Goal: Browse casually: Explore the website without a specific task or goal

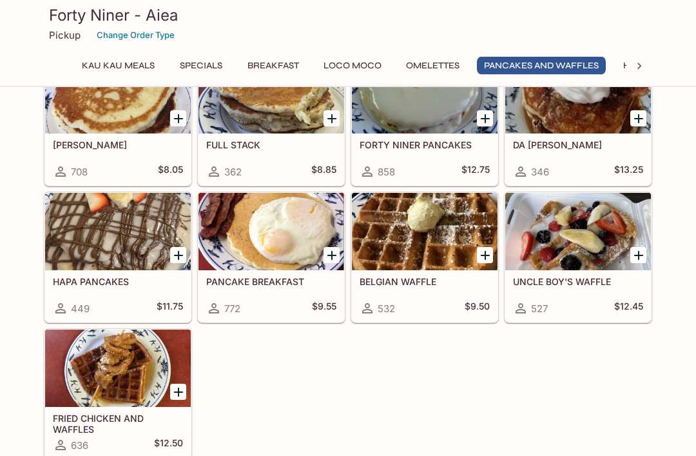
scroll to position [1625, 0]
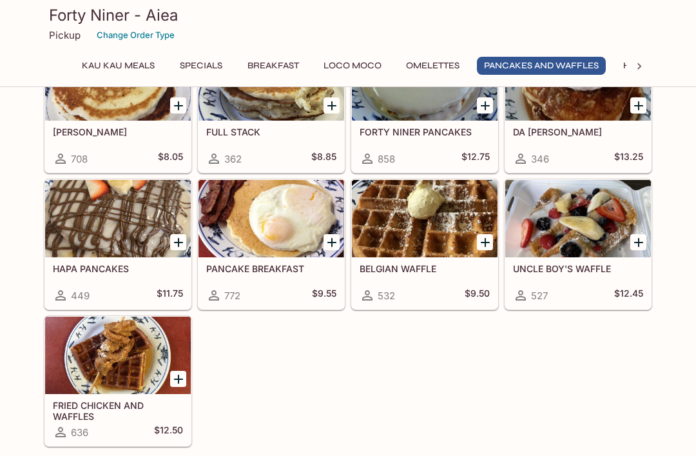
click at [295, 224] on div at bounding box center [272, 218] width 146 height 77
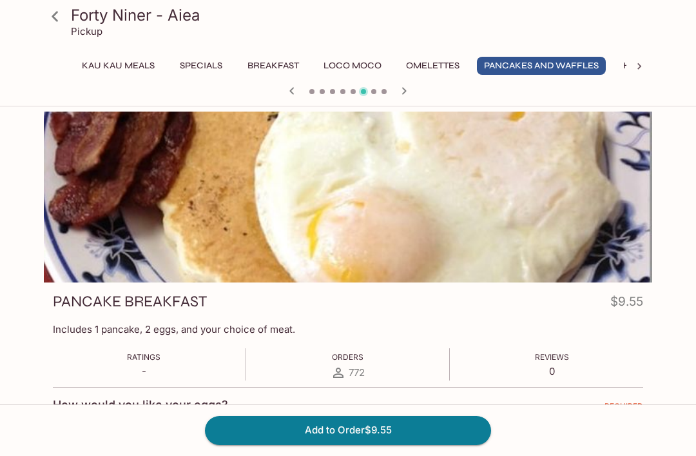
click at [440, 59] on button "Omelettes" at bounding box center [433, 66] width 68 height 18
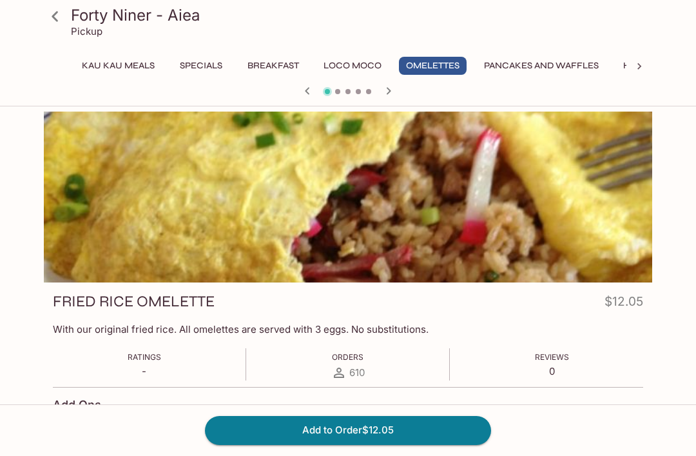
click at [192, 68] on button "Specials" at bounding box center [201, 66] width 58 height 18
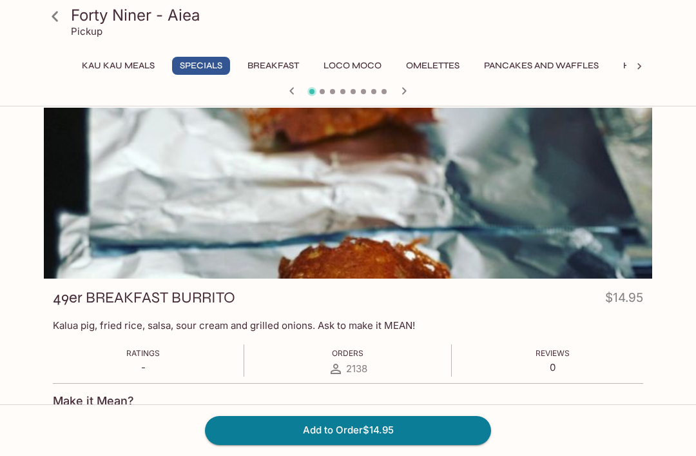
scroll to position [3, 0]
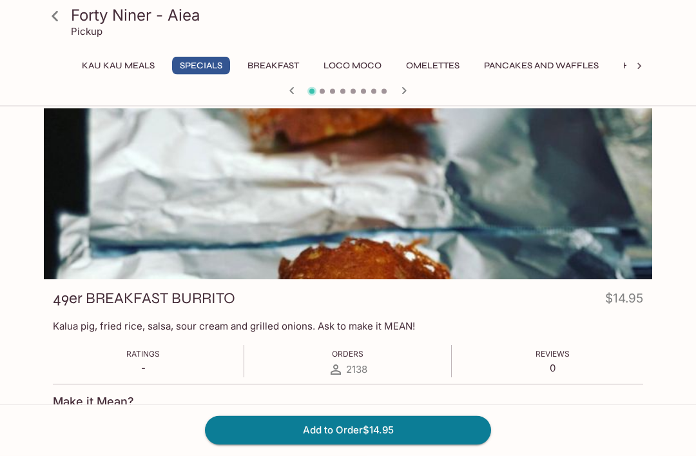
click at [526, 59] on button "Pancakes and Waffles" at bounding box center [541, 66] width 129 height 18
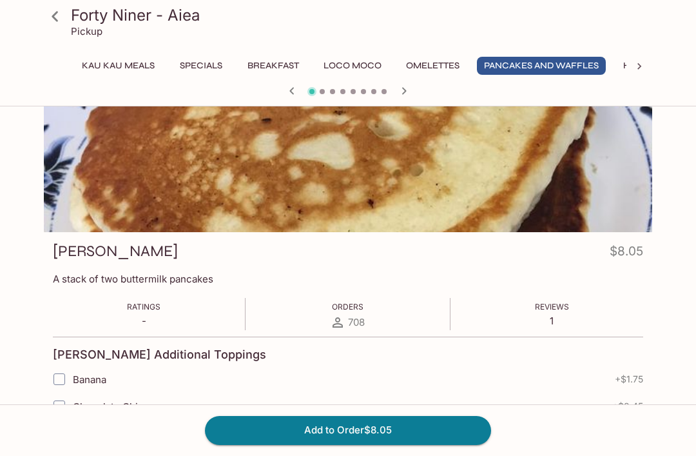
scroll to position [0, 0]
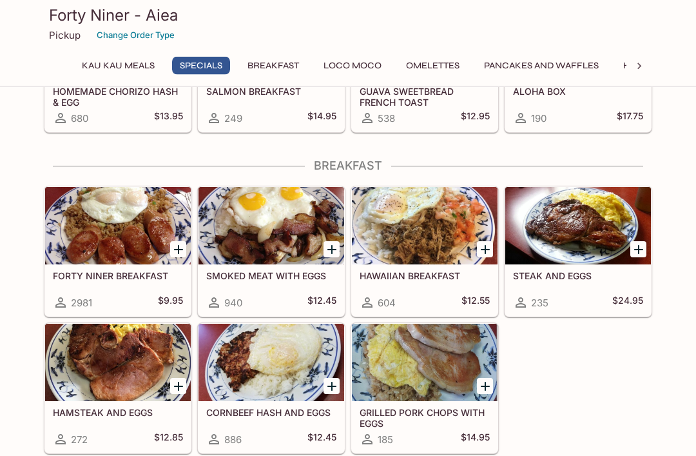
scroll to position [656, 0]
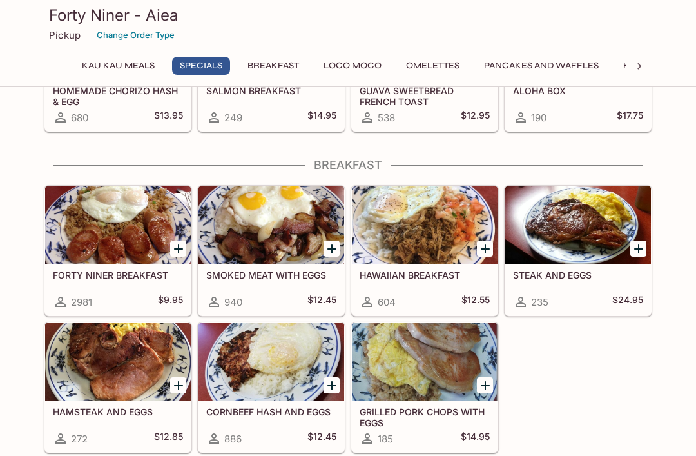
click at [119, 241] on div at bounding box center [118, 224] width 146 height 77
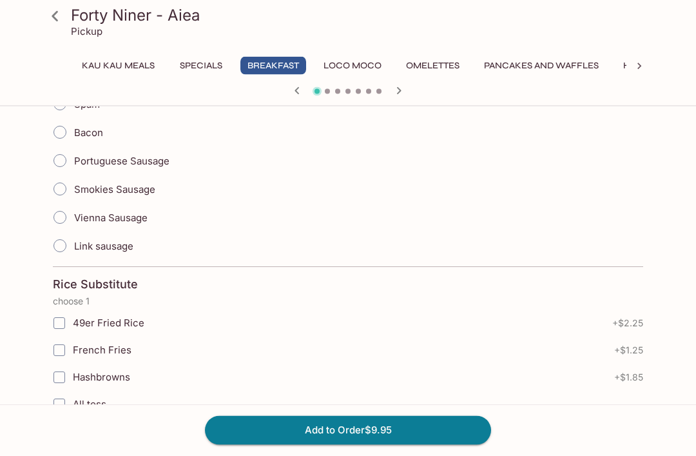
scroll to position [532, 0]
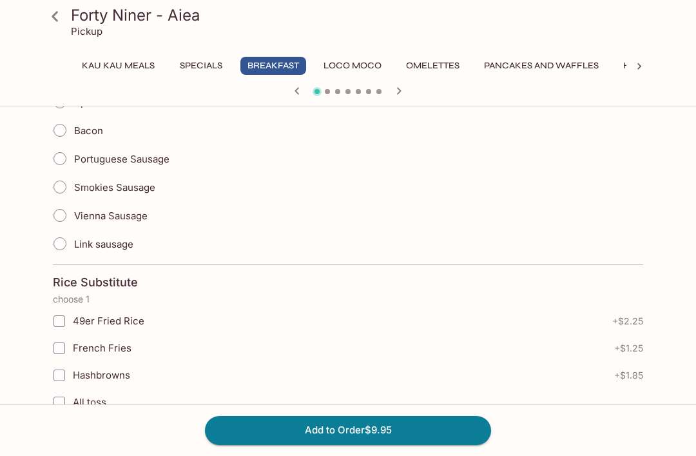
click at [199, 68] on button "Specials" at bounding box center [201, 66] width 58 height 18
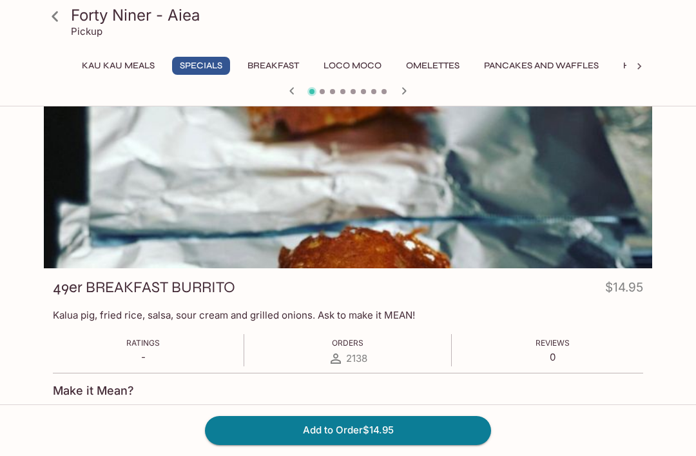
scroll to position [0, 0]
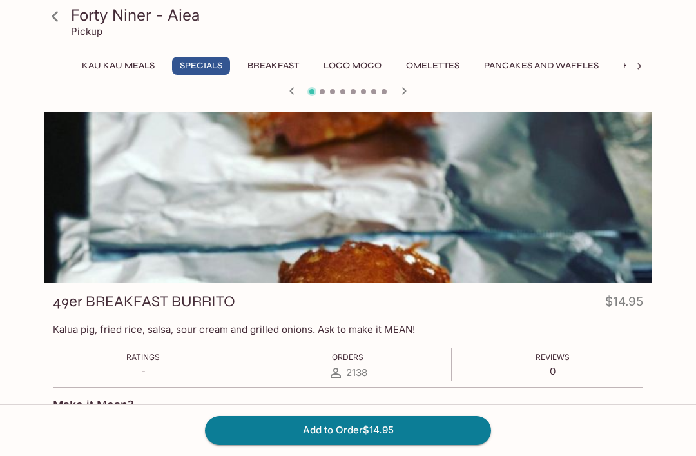
click at [88, 38] on div "Forty Niner - Aiea Pickup" at bounding box center [348, 26] width 619 height 52
click at [88, 26] on p "Pickup" at bounding box center [87, 31] width 32 height 12
click at [53, 9] on icon at bounding box center [55, 16] width 23 height 23
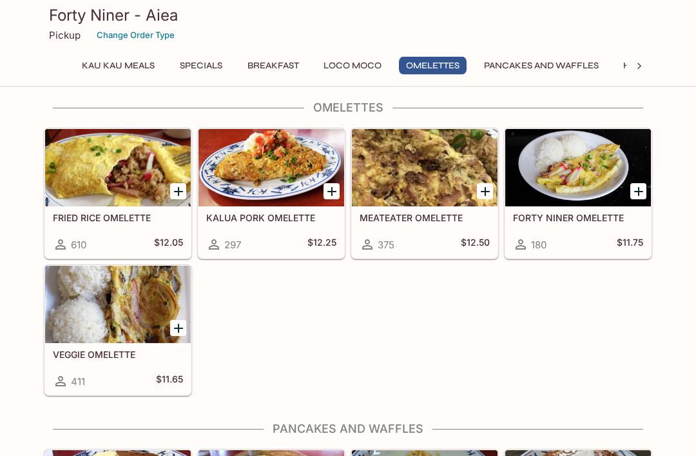
scroll to position [1218, 0]
click at [585, 204] on div at bounding box center [578, 167] width 146 height 77
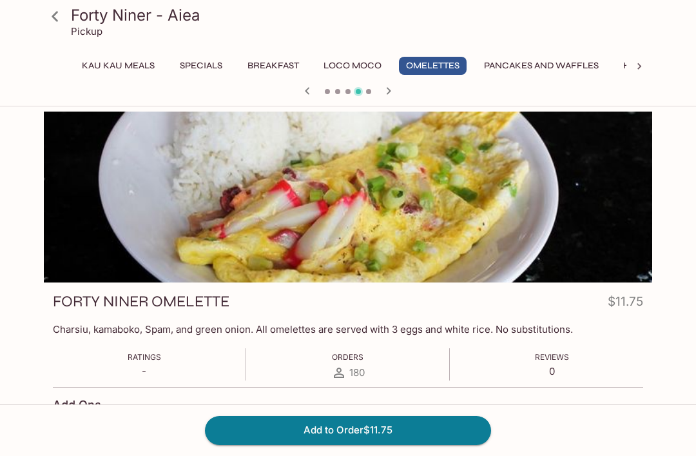
click at [49, 18] on icon at bounding box center [55, 16] width 23 height 23
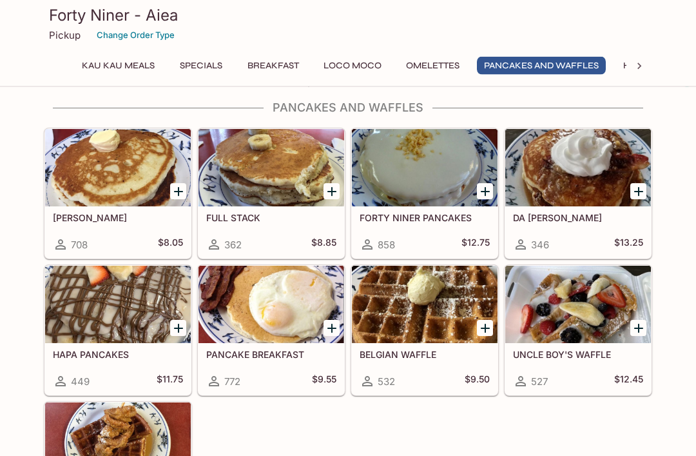
scroll to position [1540, 0]
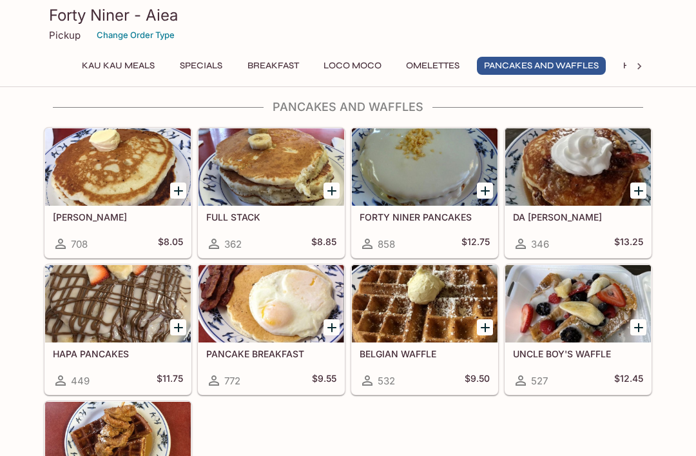
click at [581, 195] on div at bounding box center [578, 166] width 146 height 77
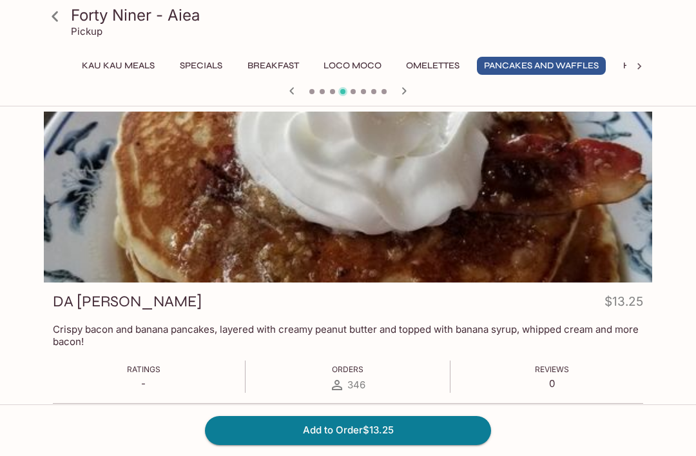
click at [48, 18] on icon at bounding box center [55, 16] width 23 height 23
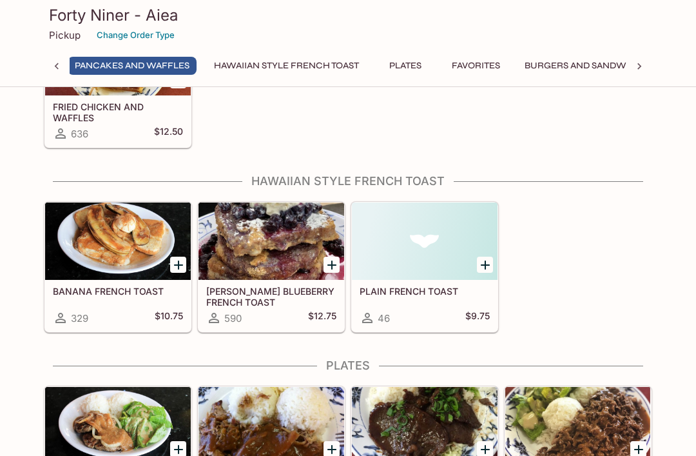
scroll to position [1923, 0]
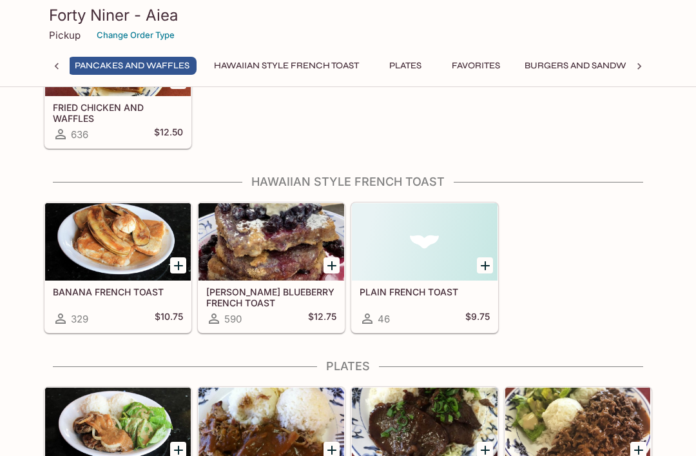
click at [382, 252] on div at bounding box center [425, 241] width 146 height 77
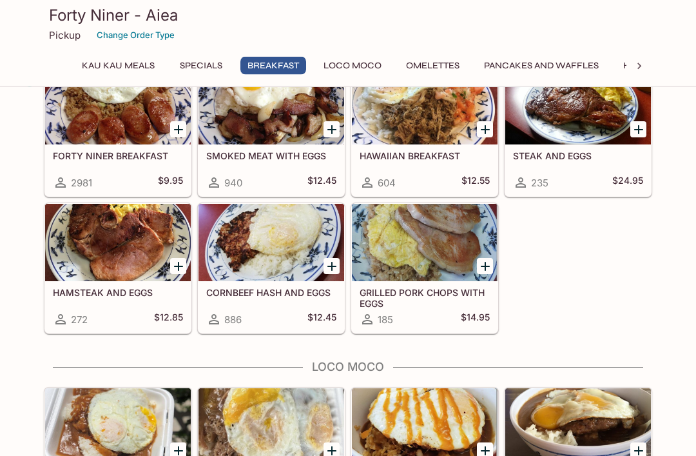
scroll to position [775, 0]
click at [529, 63] on button "Pancakes and Waffles" at bounding box center [541, 66] width 129 height 18
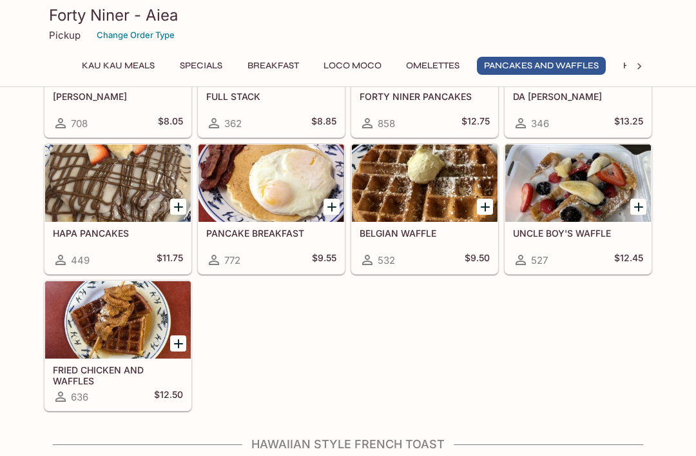
scroll to position [1661, 0]
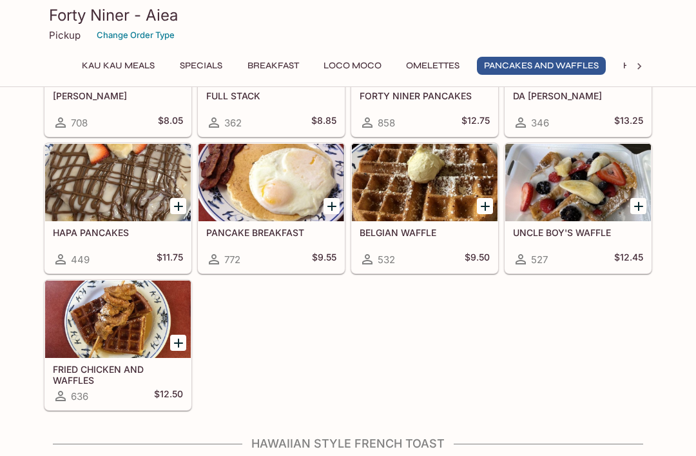
click at [572, 217] on div at bounding box center [578, 182] width 146 height 77
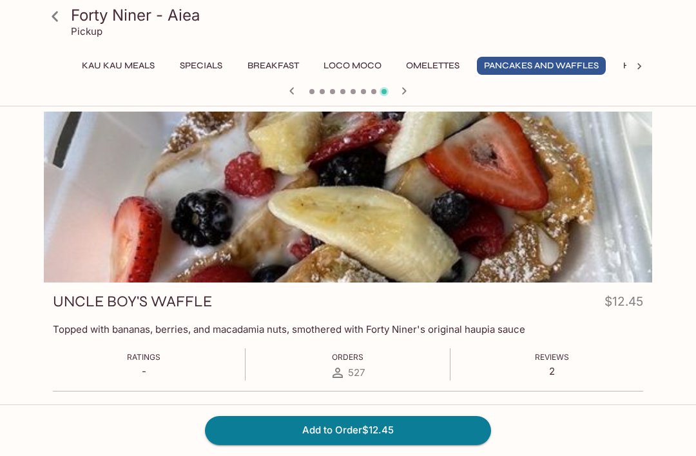
click at [91, 18] on h3 "Forty Niner - Aiea" at bounding box center [359, 15] width 576 height 20
click at [47, 19] on icon at bounding box center [55, 16] width 23 height 23
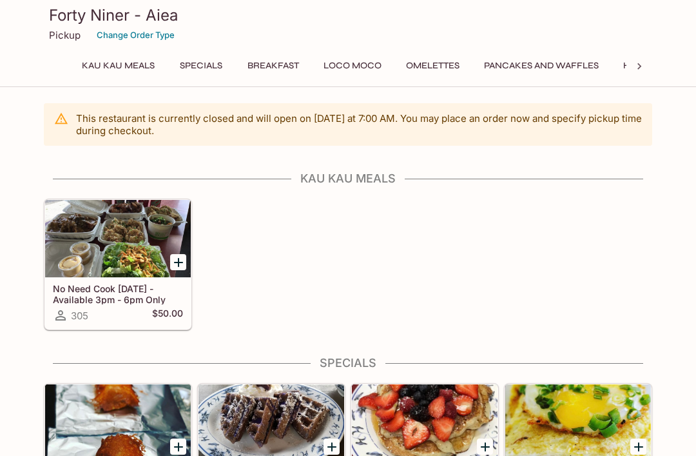
click at [62, 29] on p "Pickup" at bounding box center [65, 35] width 32 height 12
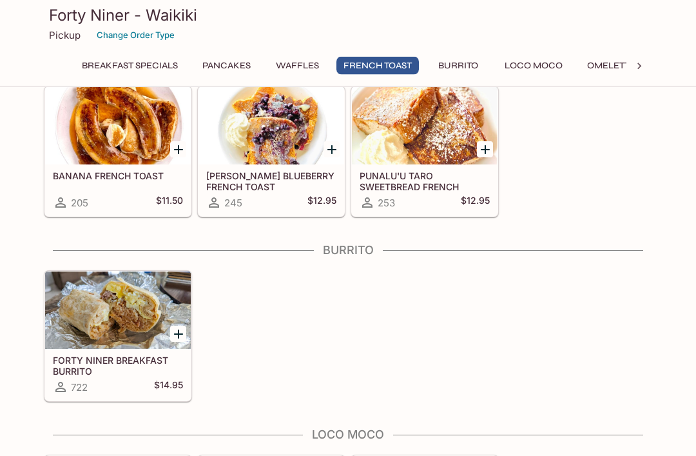
scroll to position [803, 0]
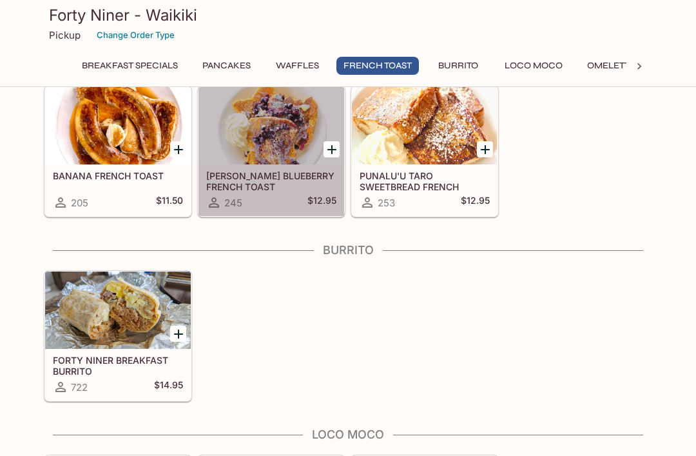
click at [257, 164] on div at bounding box center [272, 125] width 146 height 77
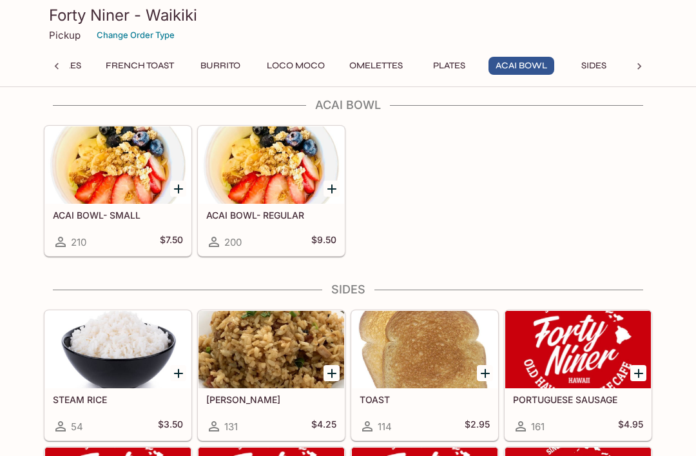
scroll to position [1686, 0]
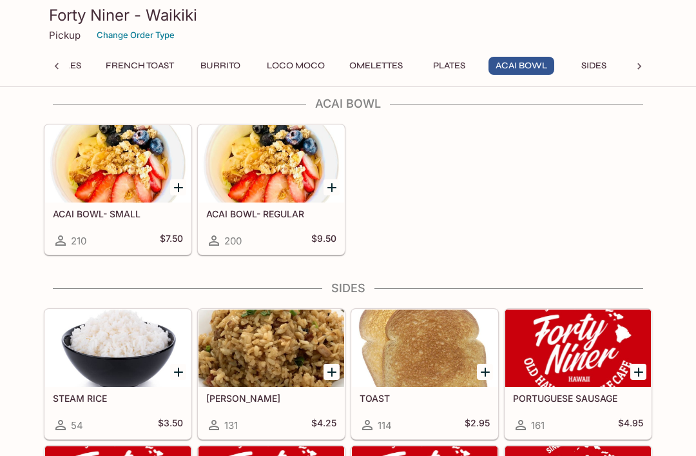
click at [105, 197] on div at bounding box center [118, 163] width 146 height 77
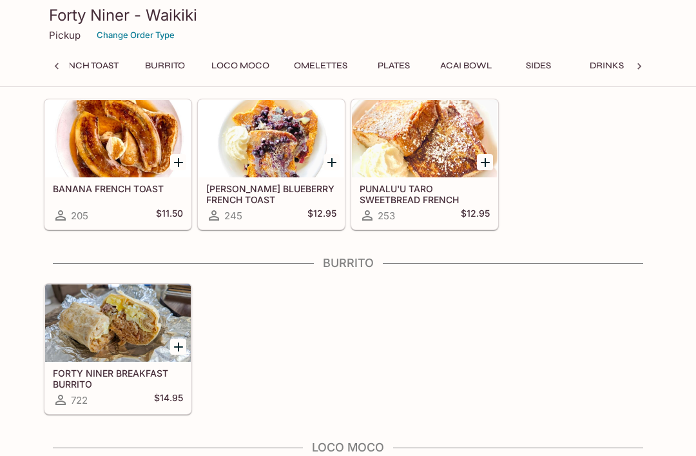
scroll to position [661, 0]
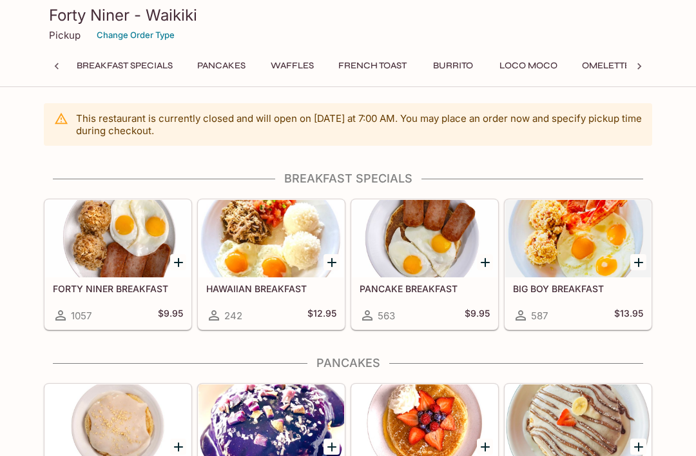
click at [109, 255] on div at bounding box center [118, 238] width 146 height 77
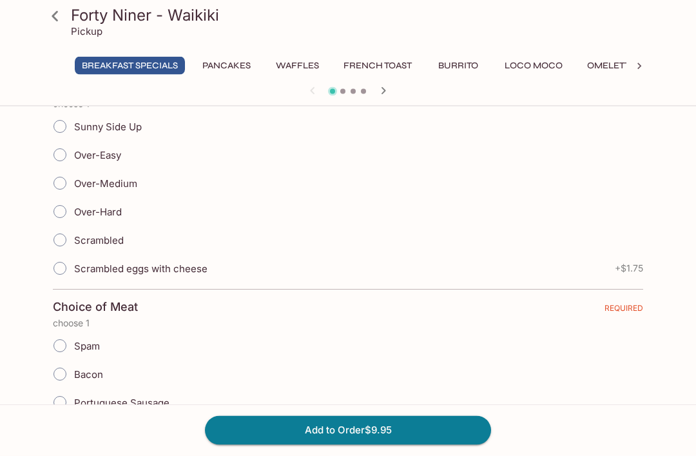
scroll to position [318, 0]
